Goal: Task Accomplishment & Management: Use online tool/utility

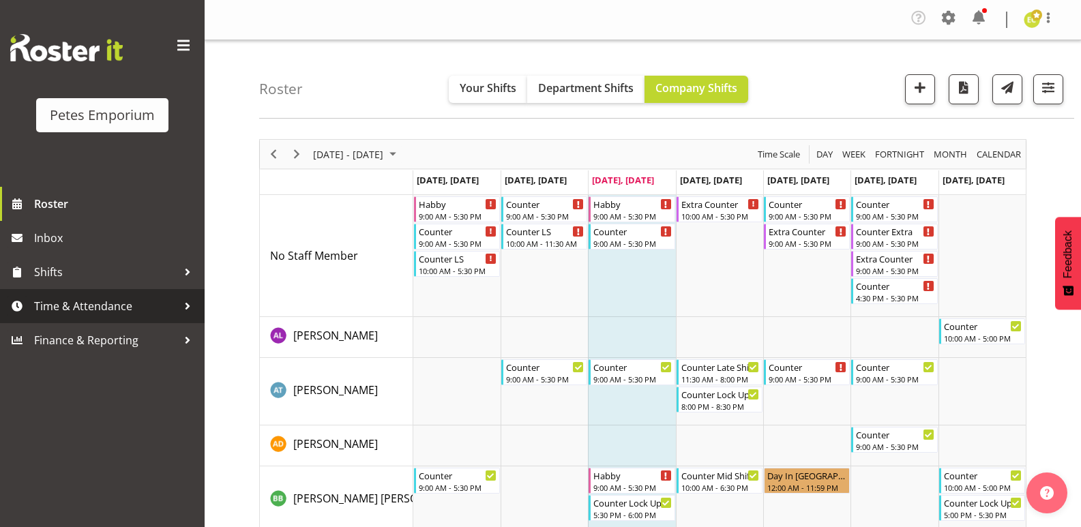
click at [83, 308] on span "Time & Attendance" at bounding box center [105, 306] width 143 height 20
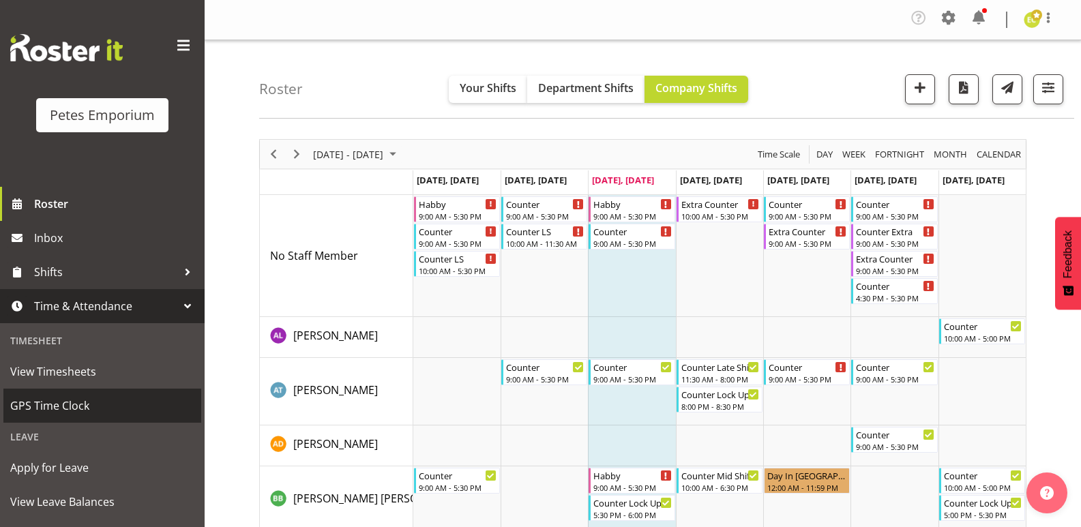
click at [66, 413] on span "GPS Time Clock" at bounding box center [102, 406] width 184 height 20
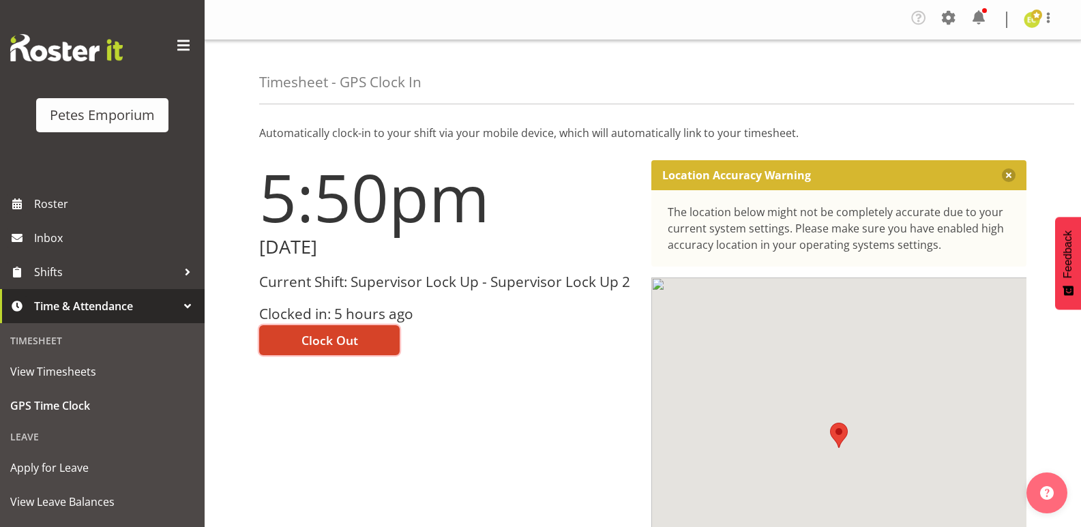
click at [293, 344] on button "Clock Out" at bounding box center [329, 340] width 141 height 30
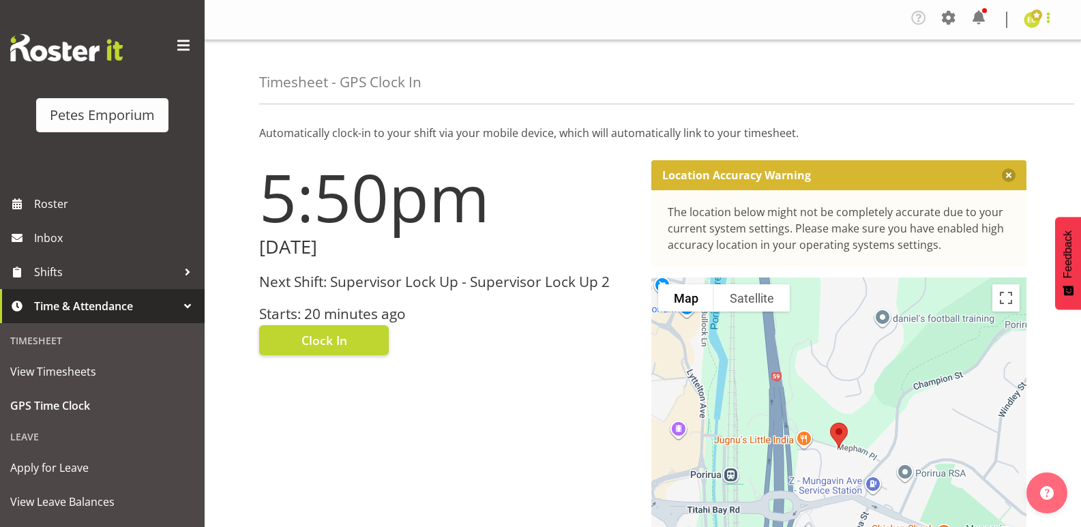
click at [1045, 16] on span at bounding box center [1048, 18] width 16 height 16
click at [952, 76] on link "Log Out" at bounding box center [991, 75] width 131 height 25
